Goal: Transaction & Acquisition: Purchase product/service

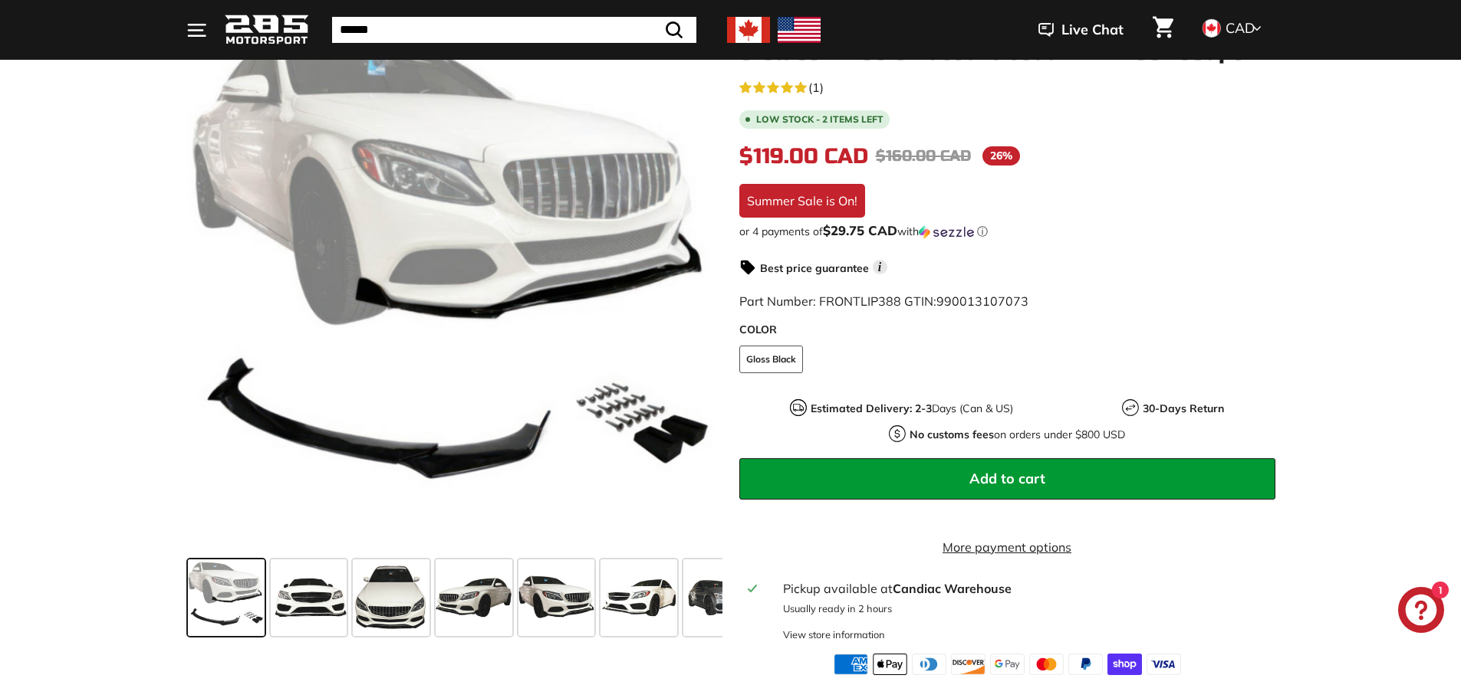
scroll to position [255, 0]
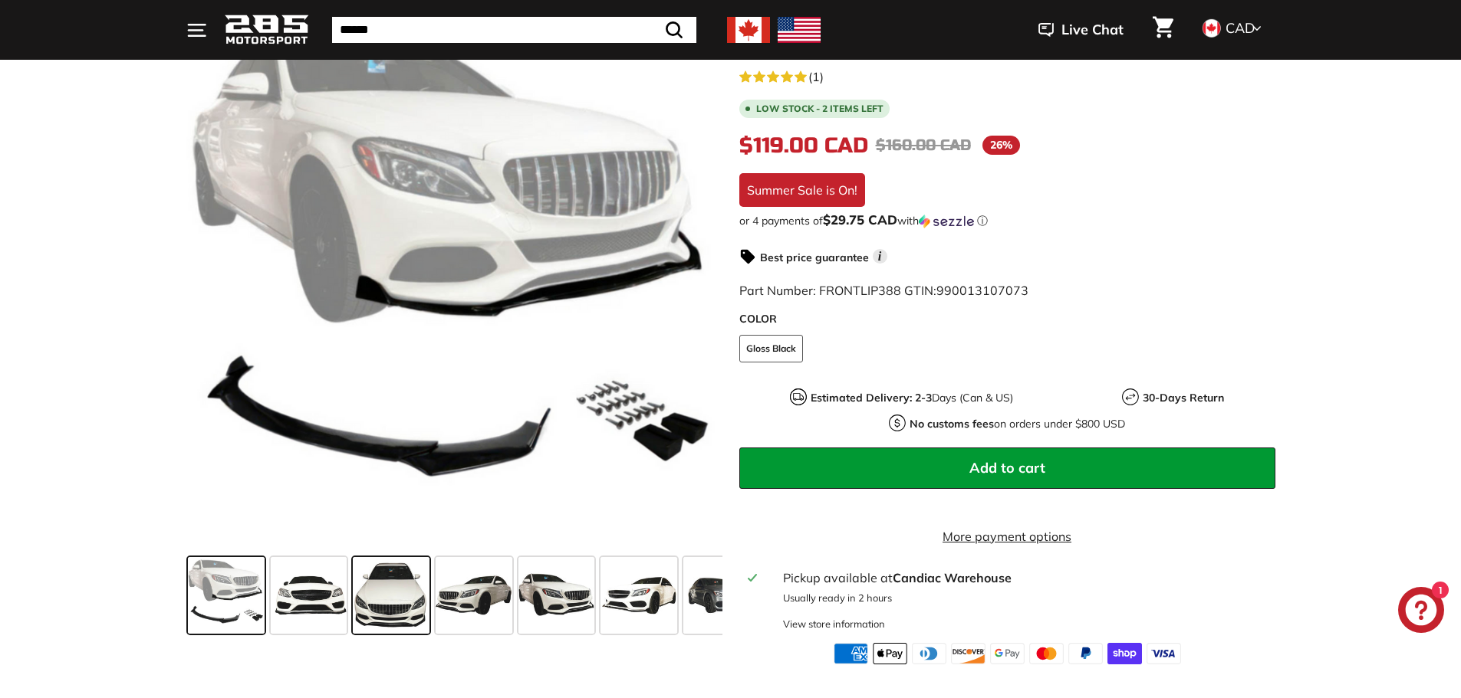
click at [386, 610] on span at bounding box center [391, 595] width 77 height 77
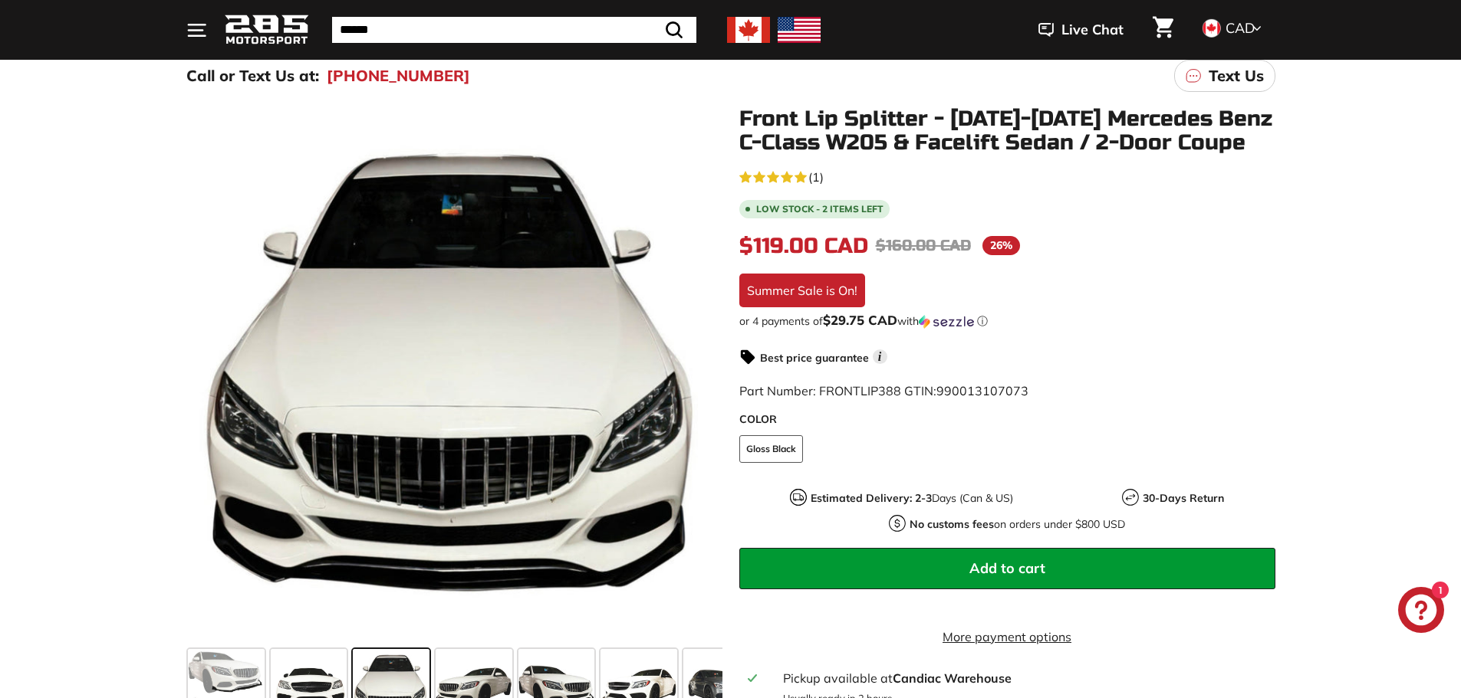
scroll to position [153, 0]
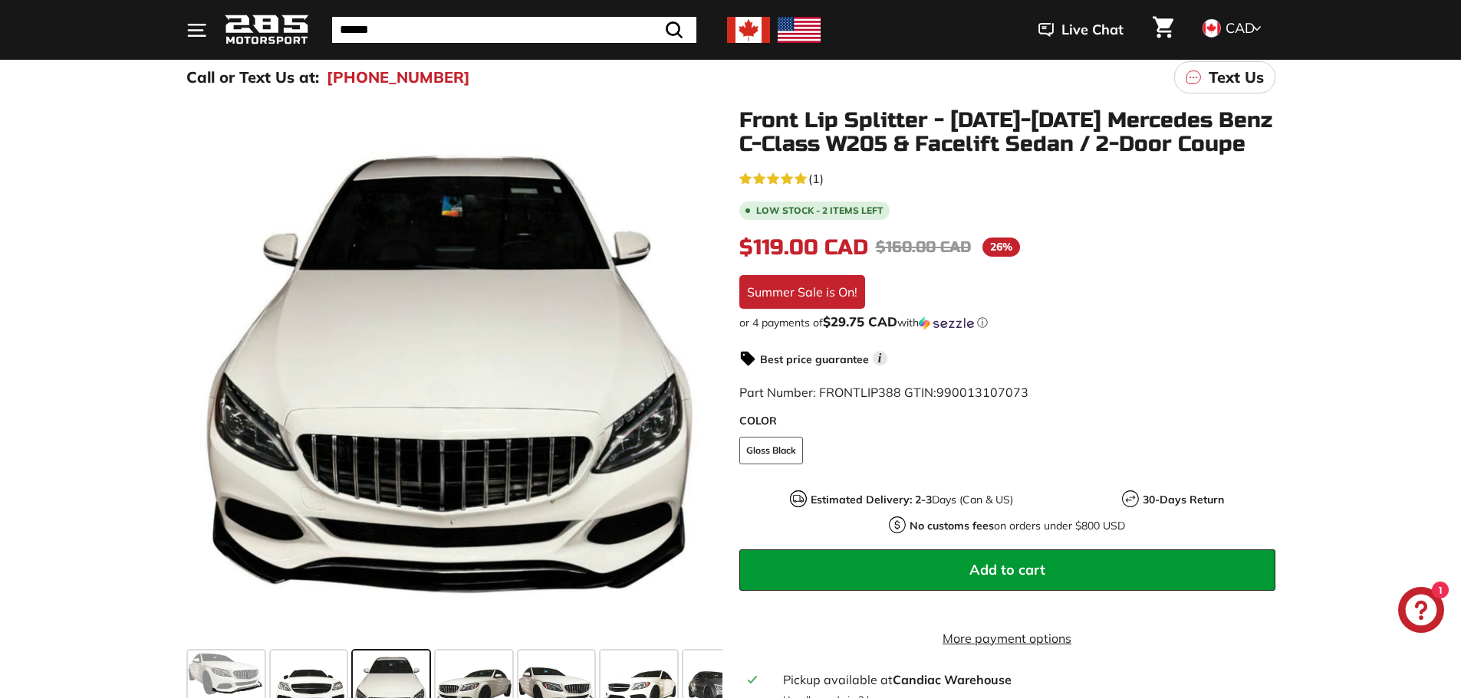
click at [919, 113] on h1 "Front Lip Splitter - [DATE]-[DATE] Mercedes Benz C-Class W205 & Facelift Sedan …" at bounding box center [1007, 133] width 536 height 48
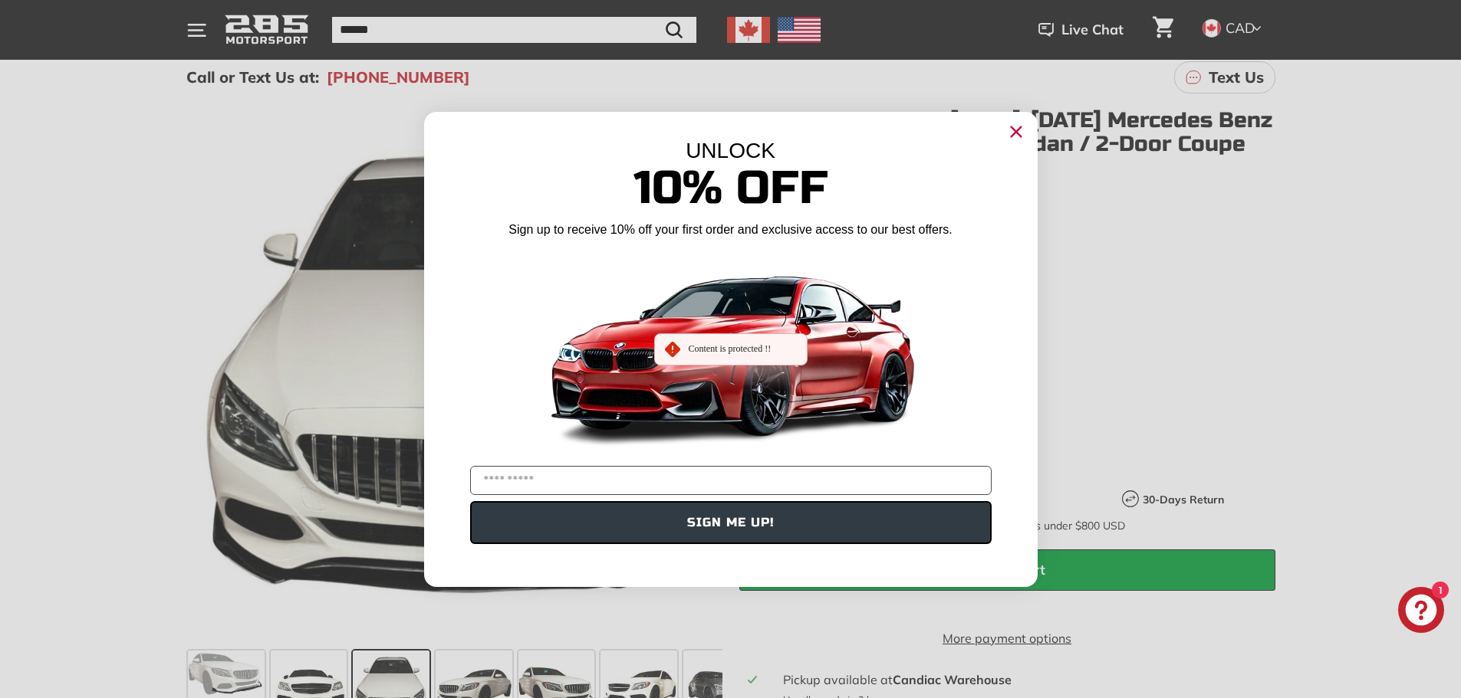
click at [862, 120] on div "UNLOCK 10% Off Sign up to receive 10% off your first order and exclusive access…" at bounding box center [730, 342] width 613 height 460
click at [1025, 128] on circle "Close dialog" at bounding box center [1015, 131] width 23 height 23
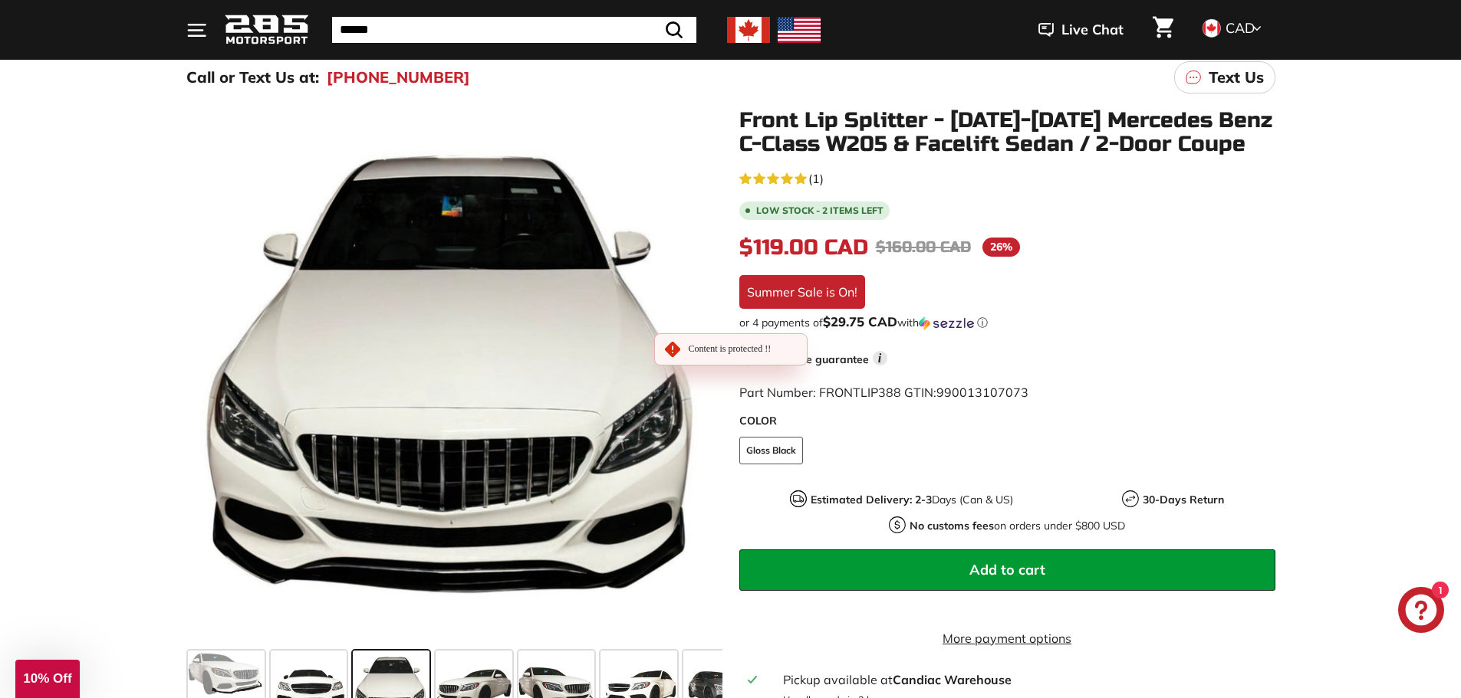
click at [1007, 116] on h1 "Front Lip Splitter - [DATE]-[DATE] Mercedes Benz C-Class W205 & Facelift Sedan …" at bounding box center [1007, 133] width 536 height 48
